Goal: Task Accomplishment & Management: Use online tool/utility

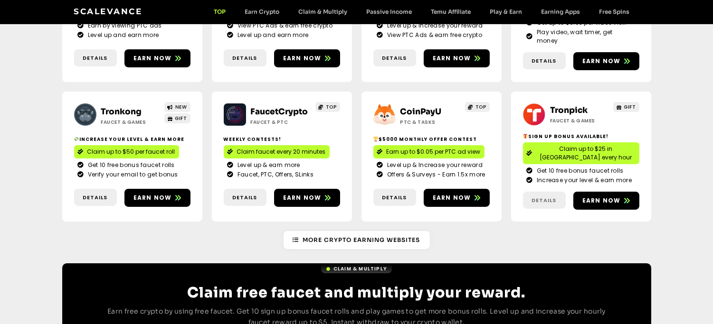
scroll to position [210, 0]
click at [593, 192] on link "Earn now" at bounding box center [606, 201] width 66 height 18
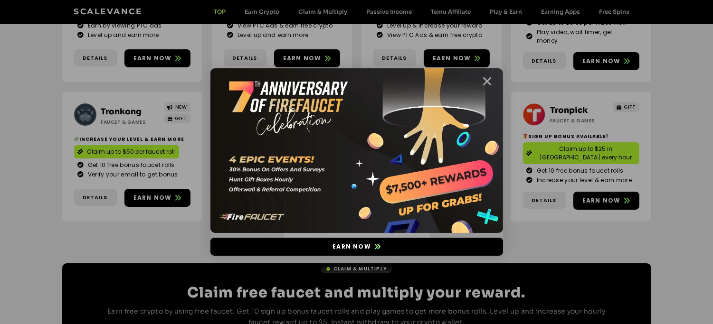
click at [486, 81] on icon "Close" at bounding box center [487, 81] width 12 height 12
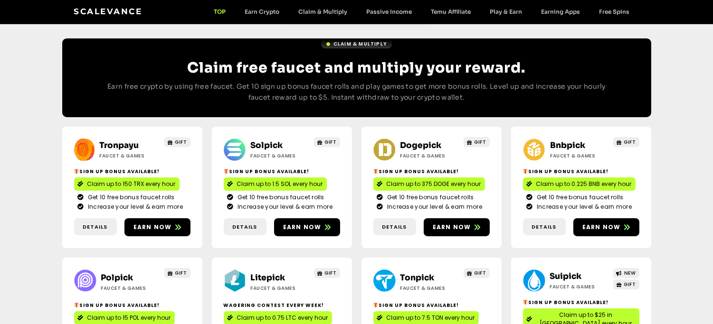
scroll to position [449, 0]
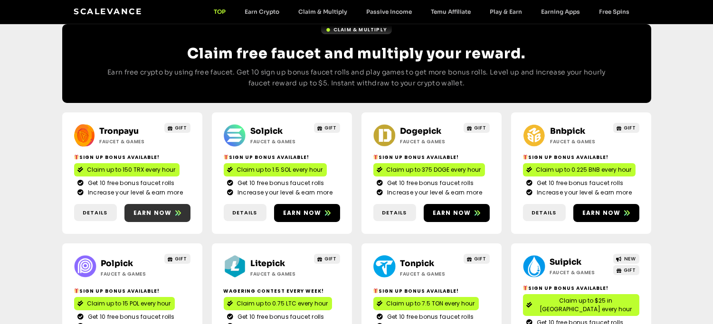
click at [173, 209] on span "Earn now" at bounding box center [157, 213] width 66 height 9
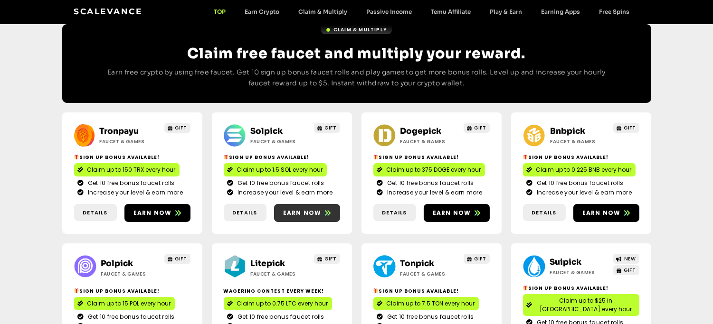
click at [300, 209] on span "Earn now" at bounding box center [302, 213] width 38 height 9
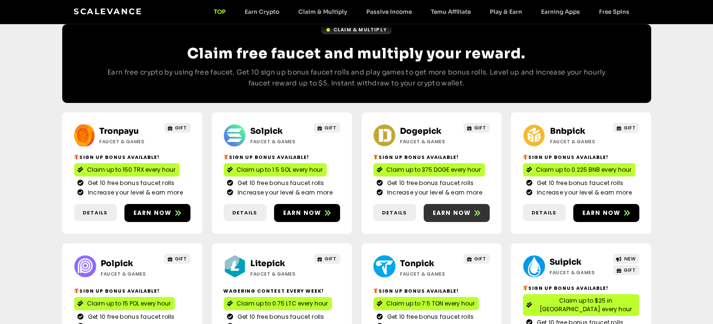
click at [475, 210] on icon at bounding box center [477, 212] width 6 height 5
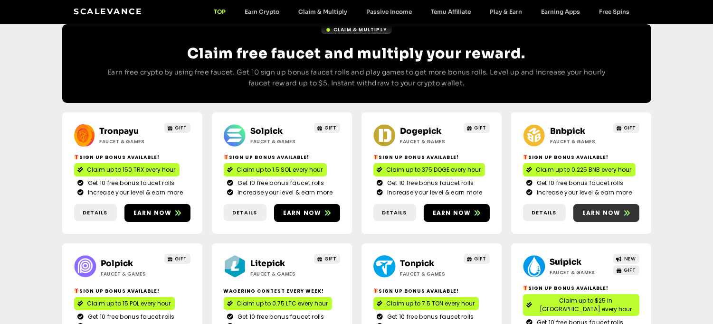
click at [604, 209] on span "Earn now" at bounding box center [601, 213] width 38 height 9
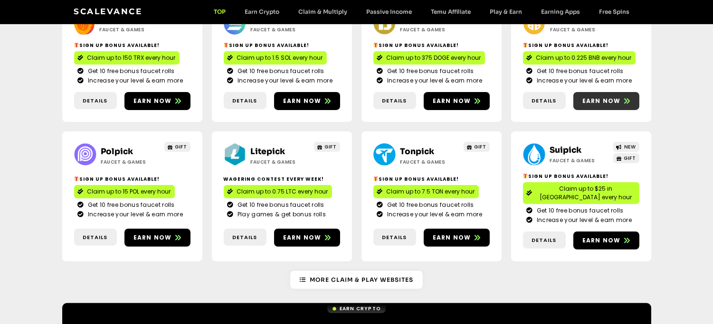
scroll to position [562, 0]
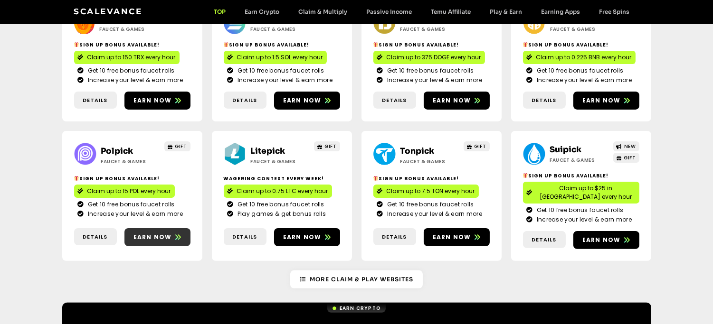
click at [166, 233] on span "Earn now" at bounding box center [152, 237] width 38 height 9
click at [314, 233] on span "Earn now" at bounding box center [302, 237] width 38 height 9
click at [458, 233] on span "Earn now" at bounding box center [452, 237] width 38 height 9
click at [617, 236] on span "Earn now" at bounding box center [601, 240] width 38 height 9
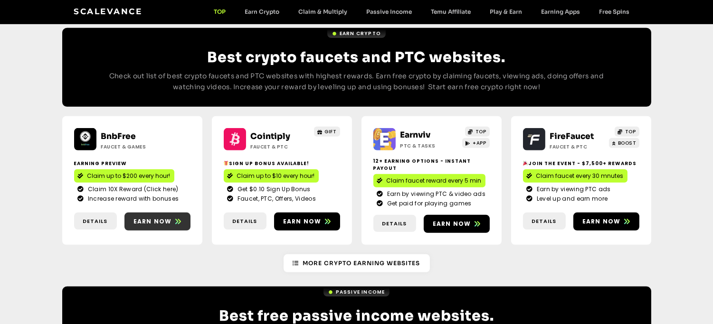
click at [175, 219] on icon at bounding box center [178, 222] width 6 height 6
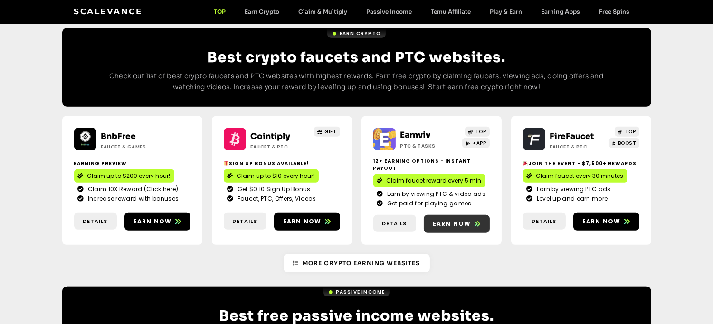
click at [455, 220] on span "Earn now" at bounding box center [452, 224] width 38 height 9
